Goal: Information Seeking & Learning: Learn about a topic

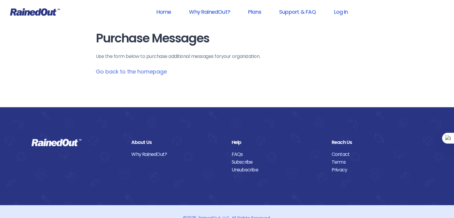
click at [141, 72] on link "Go back to the homepage" at bounding box center [131, 71] width 71 height 7
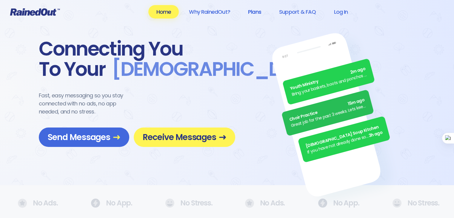
click at [256, 13] on link "Plans" at bounding box center [254, 11] width 29 height 13
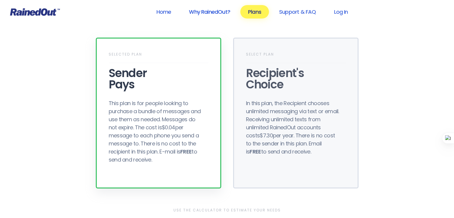
click at [196, 13] on link "Why RainedOut?" at bounding box center [209, 11] width 57 height 13
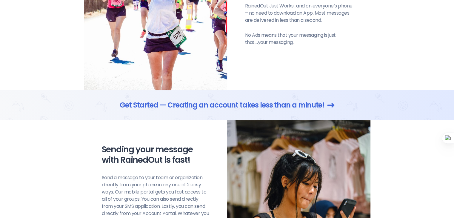
scroll to position [388, 0]
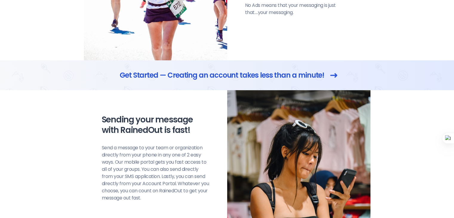
click at [232, 75] on link "Get Started — Creating an account takes less than a minute!" at bounding box center [227, 75] width 215 height 11
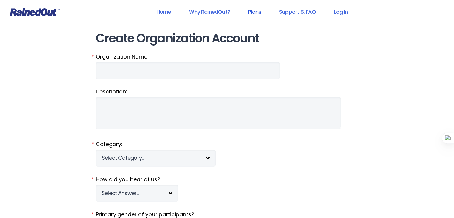
click at [254, 13] on link "Plans" at bounding box center [254, 11] width 29 height 13
